Goal: Task Accomplishment & Management: Use online tool/utility

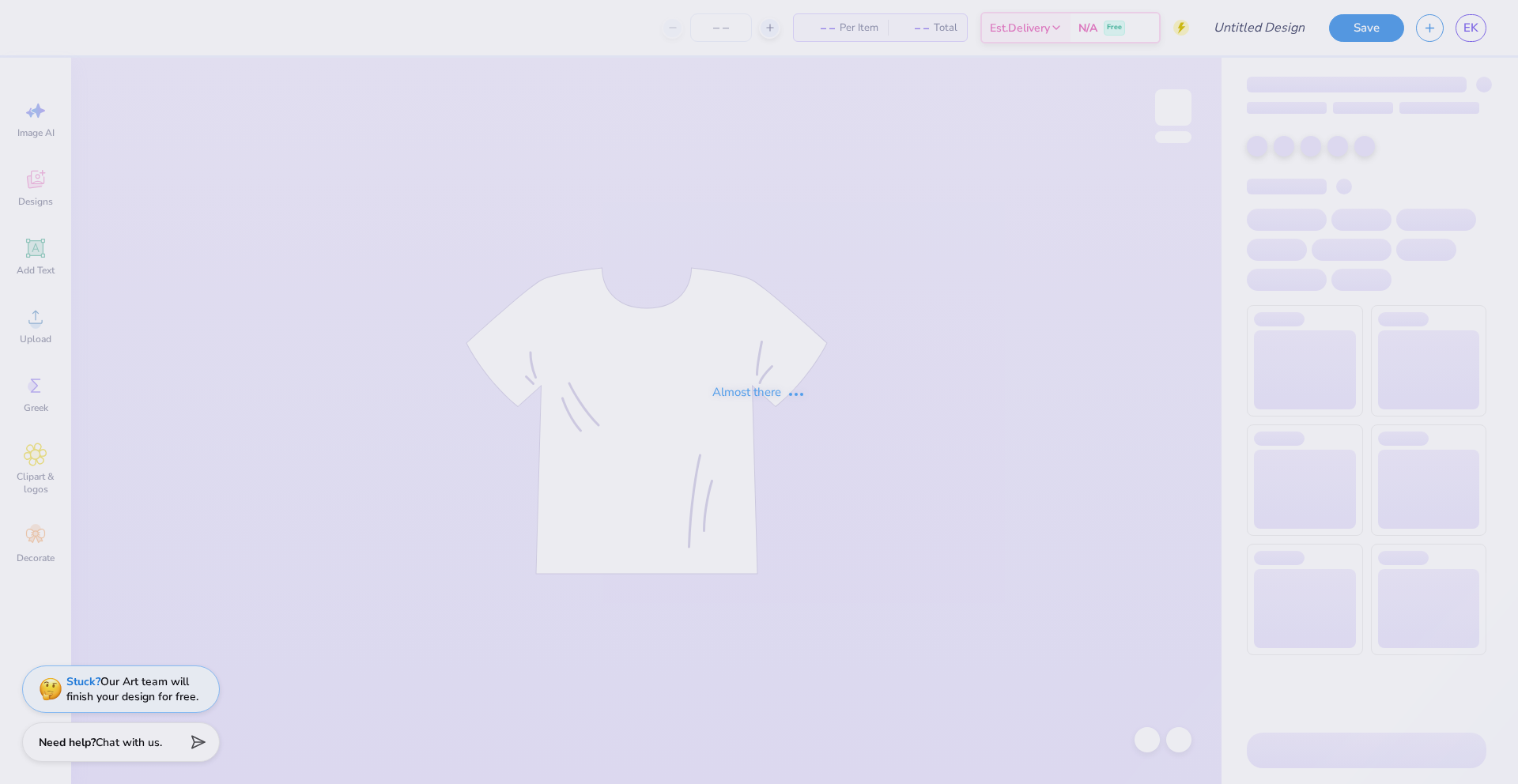
type input "SICKED"
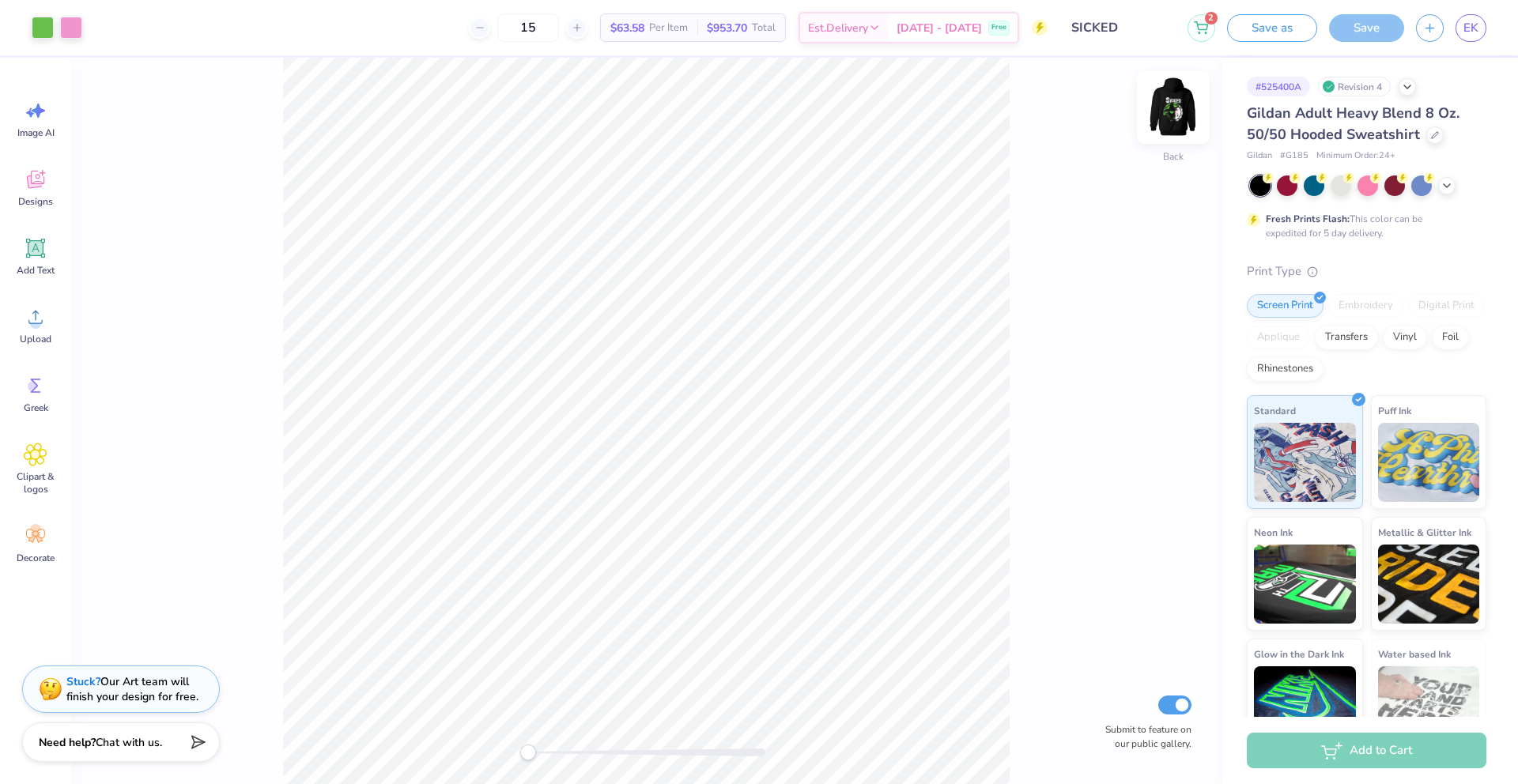
click at [1166, 105] on img at bounding box center [1174, 107] width 63 height 63
click at [1174, 115] on img at bounding box center [1174, 107] width 63 height 63
click at [476, 28] on icon at bounding box center [470, 27] width 11 height 11
type input "14"
click at [1157, 117] on img at bounding box center [1174, 107] width 63 height 63
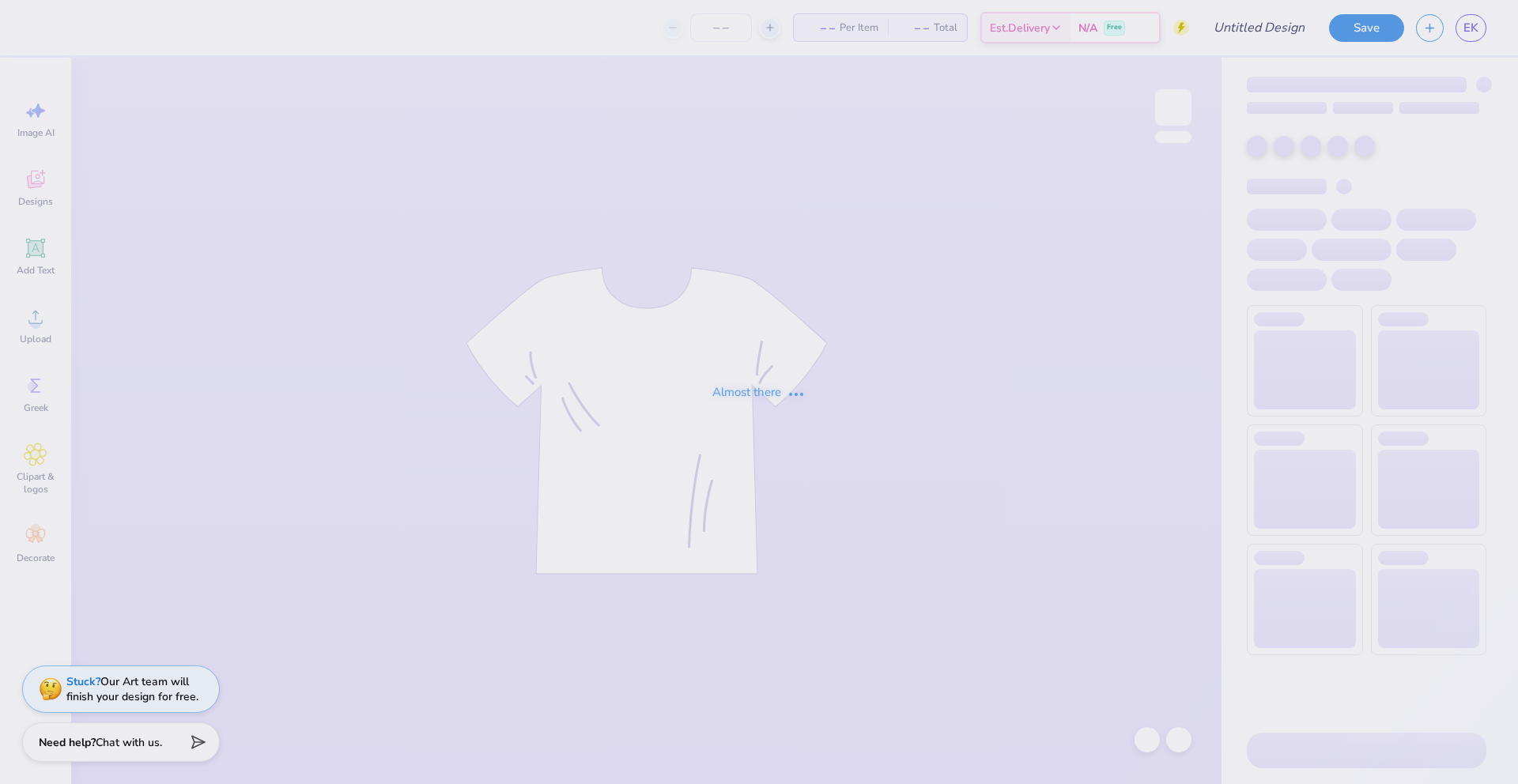
type input "SICKED"
type input "13"
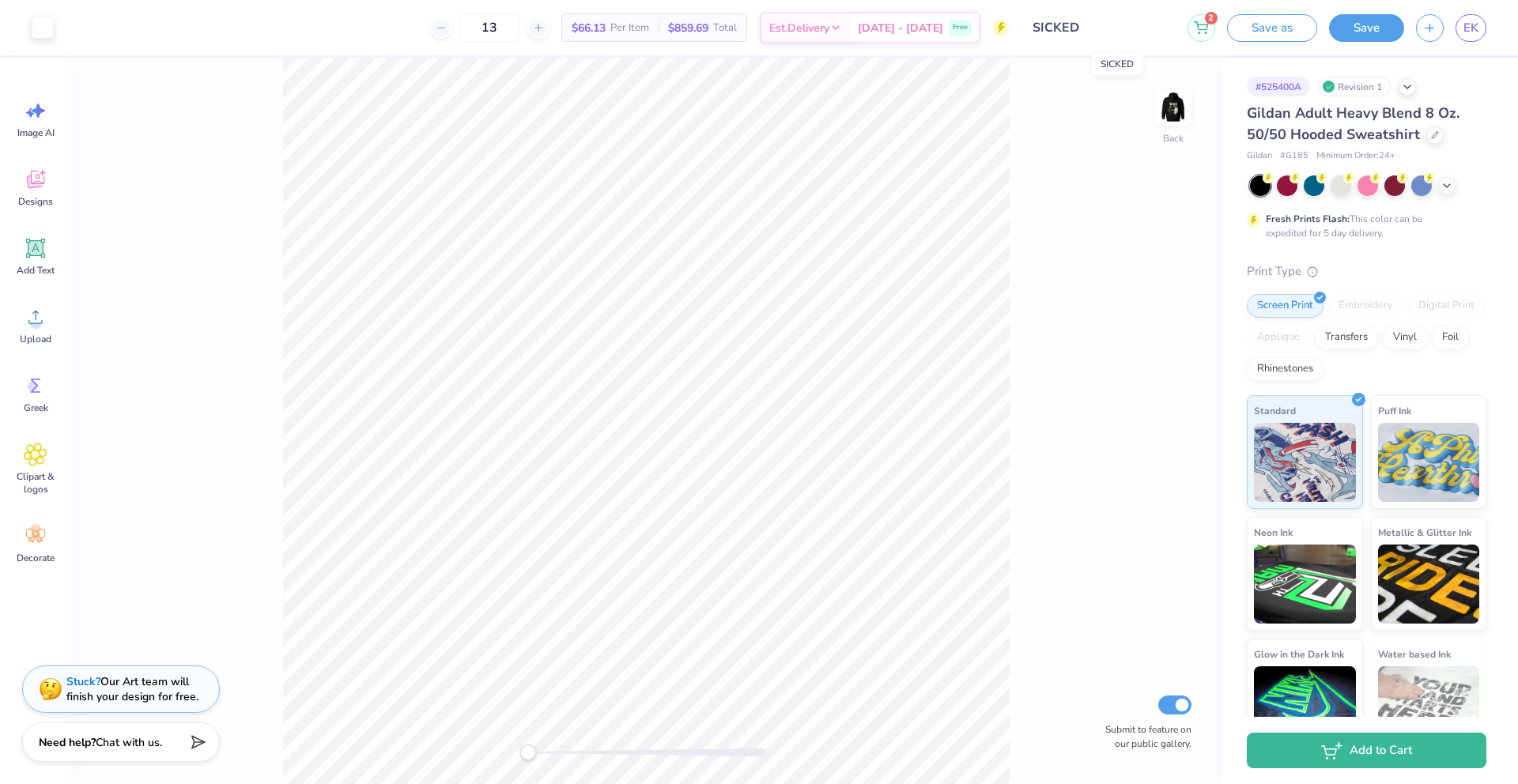
click at [1103, 21] on input "SICKED" at bounding box center [1098, 28] width 155 height 32
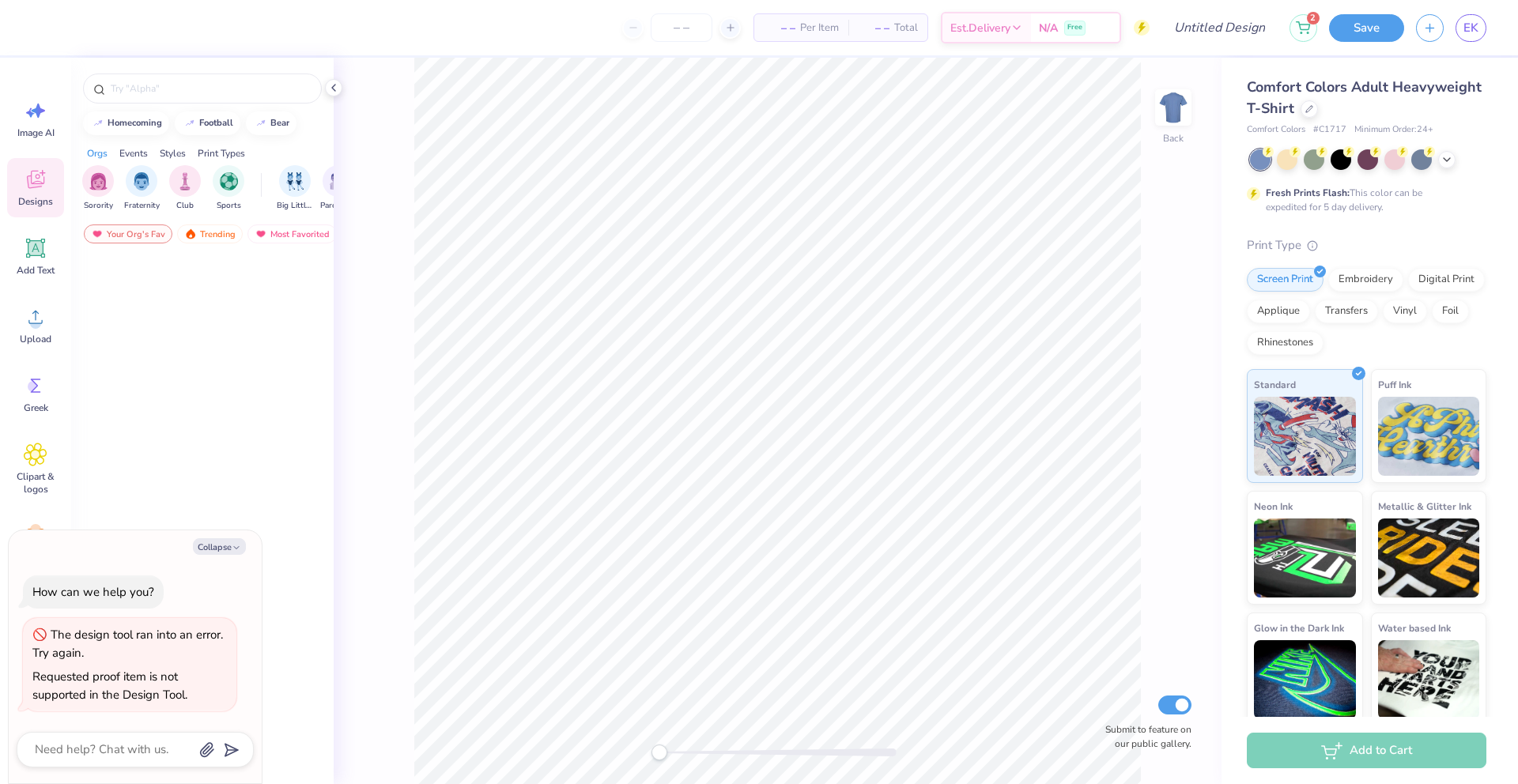
type textarea "x"
